Goal: Transaction & Acquisition: Purchase product/service

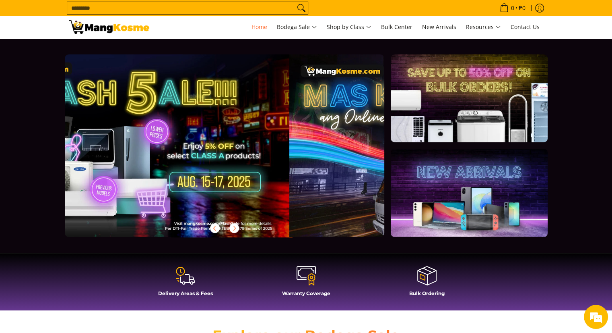
scroll to position [0, 320]
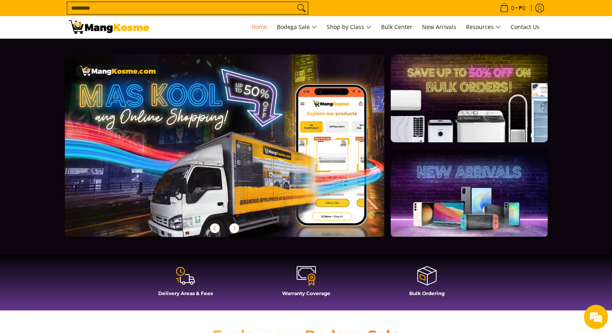
click at [100, 12] on input "Search..." at bounding box center [181, 8] width 228 height 12
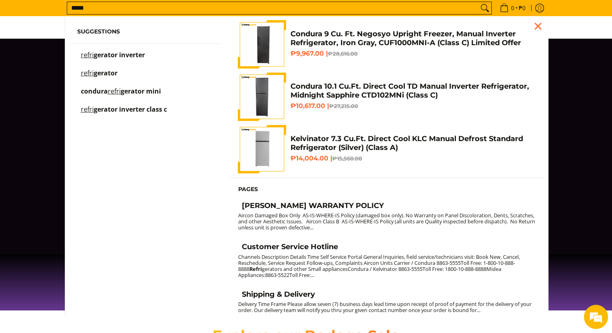
scroll to position [0, 640]
type input "*****"
click at [103, 75] on span "gerator" at bounding box center [106, 72] width 24 height 9
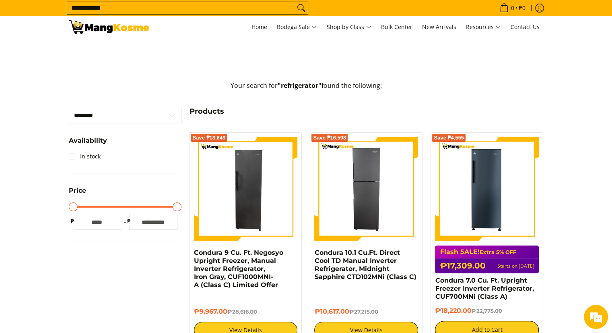
scroll to position [121, 0]
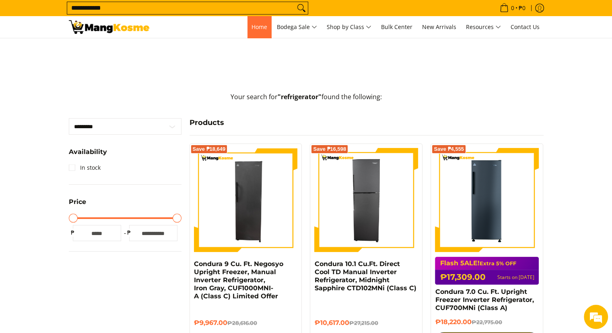
click at [256, 30] on span "Home" at bounding box center [260, 27] width 16 height 8
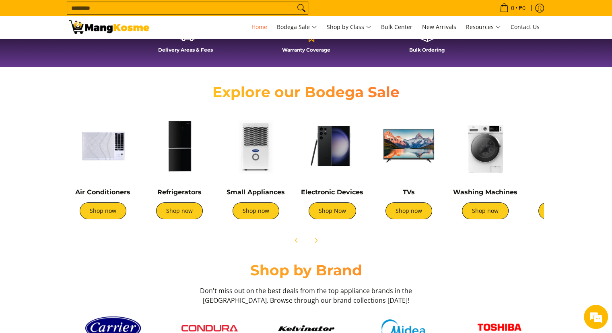
scroll to position [242, 0]
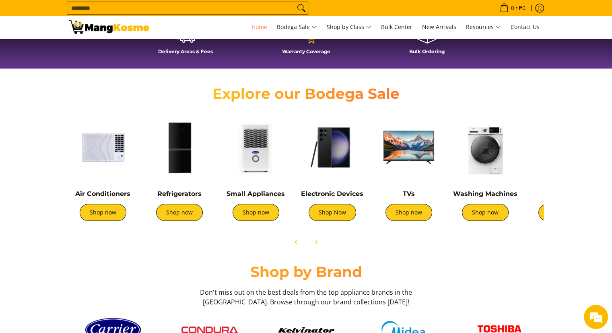
click at [185, 132] on img at bounding box center [179, 147] width 68 height 68
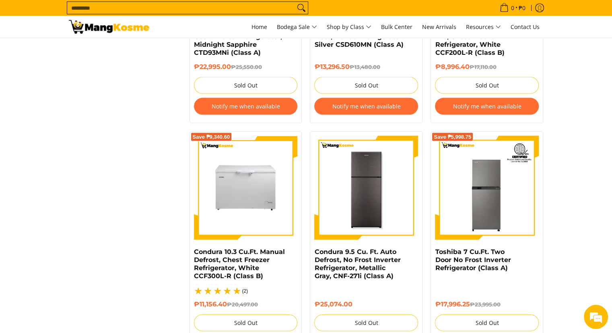
scroll to position [1812, 0]
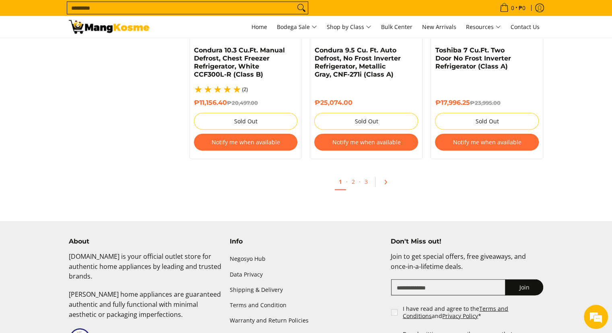
click at [388, 181] on link "Pagination" at bounding box center [388, 182] width 19 height 14
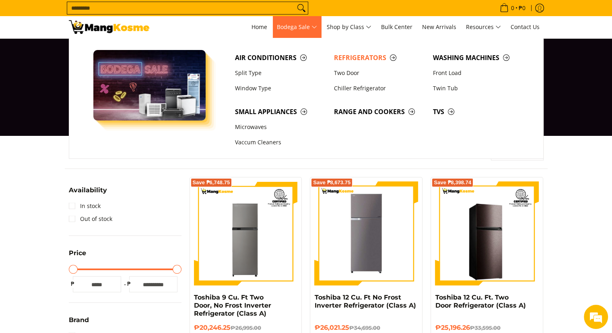
click at [306, 31] on span "Bodega Sale" at bounding box center [297, 27] width 40 height 10
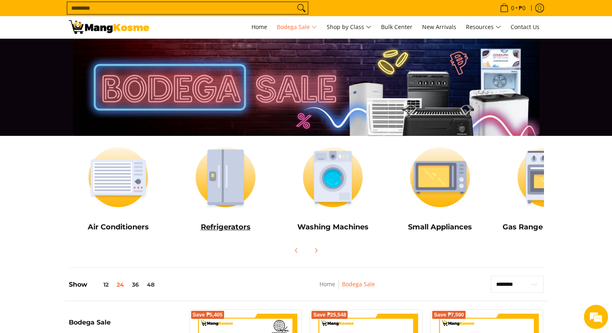
click at [222, 171] on img at bounding box center [225, 177] width 99 height 74
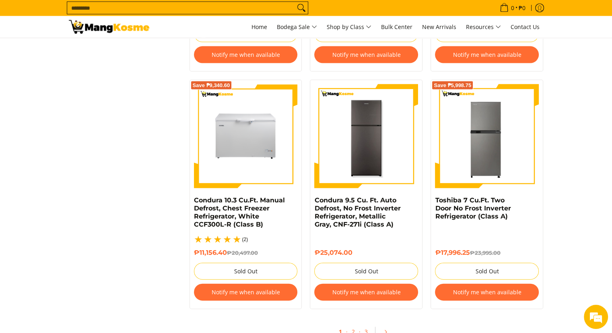
scroll to position [1691, 0]
